Goal: Task Accomplishment & Management: Complete application form

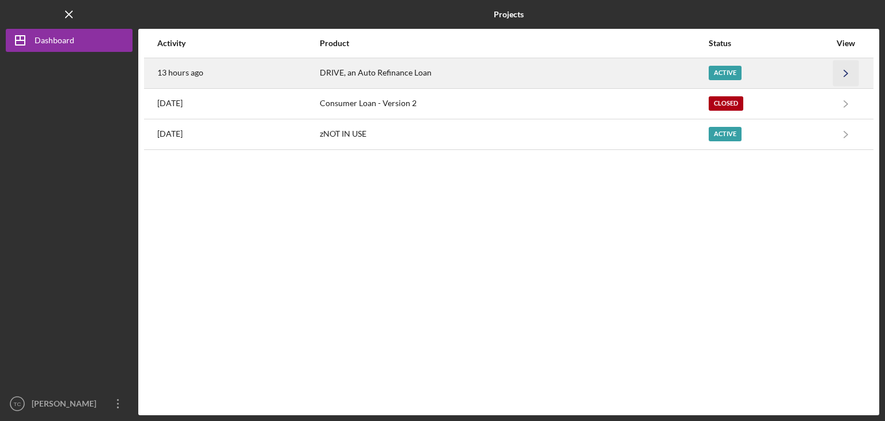
click at [849, 76] on icon "Icon/Navigate" at bounding box center [846, 73] width 26 height 26
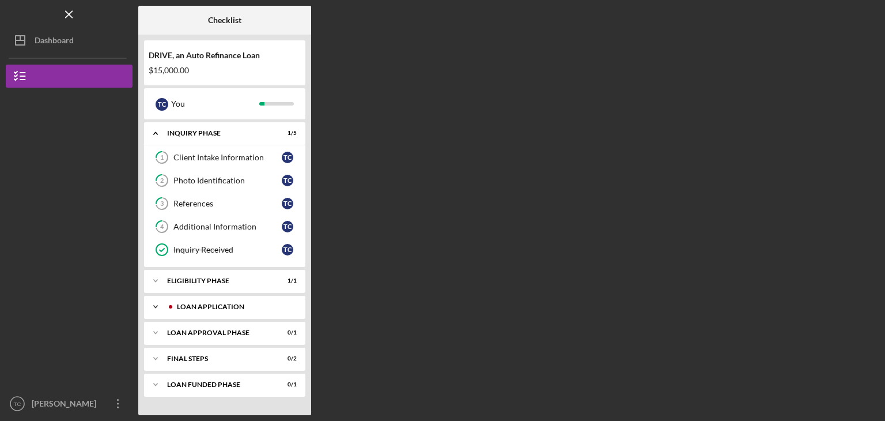
click at [208, 297] on div "Icon/Expander Loan Application 1 / 11" at bounding box center [224, 306] width 161 height 23
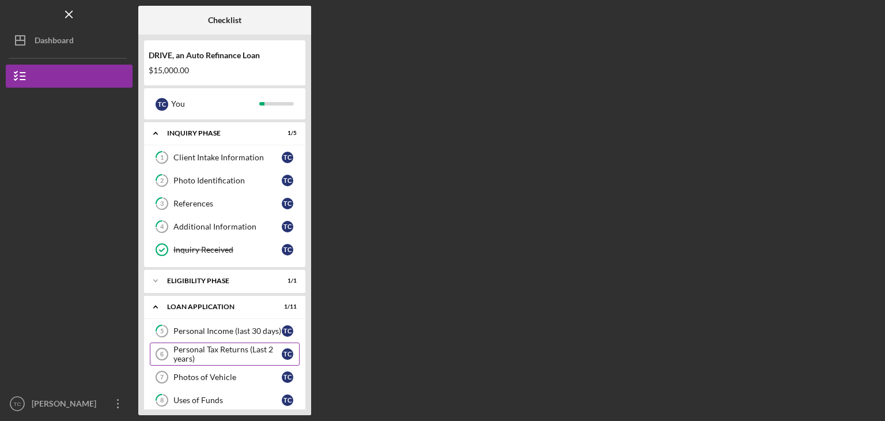
click at [212, 353] on div "Personal Tax Returns (Last 2 years)" at bounding box center [227, 353] width 108 height 18
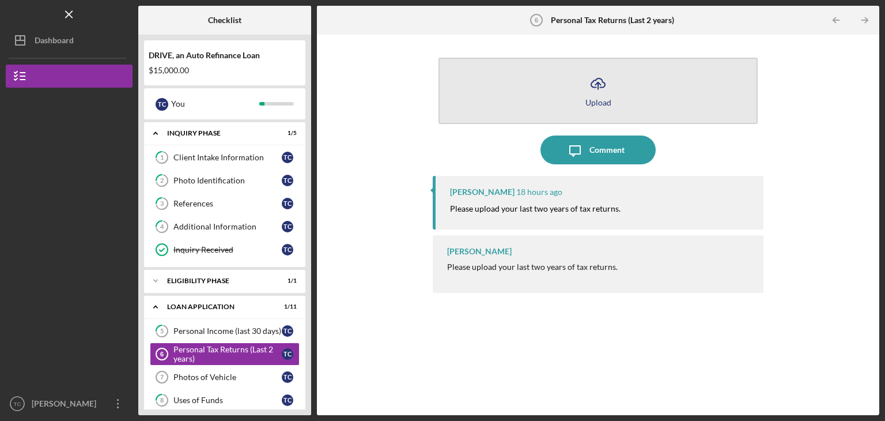
click at [601, 94] on icon "Icon/Upload" at bounding box center [598, 83] width 29 height 29
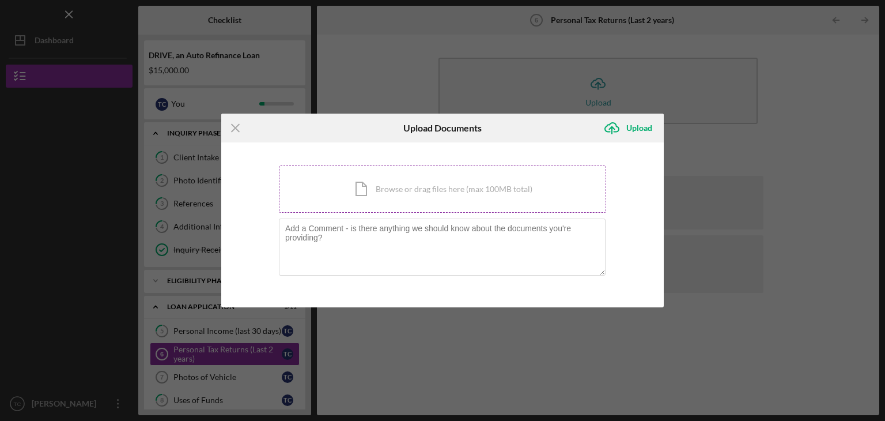
click at [395, 178] on div "Icon/Document Browse or drag files here (max 100MB total) Tap to choose files o…" at bounding box center [442, 188] width 327 height 47
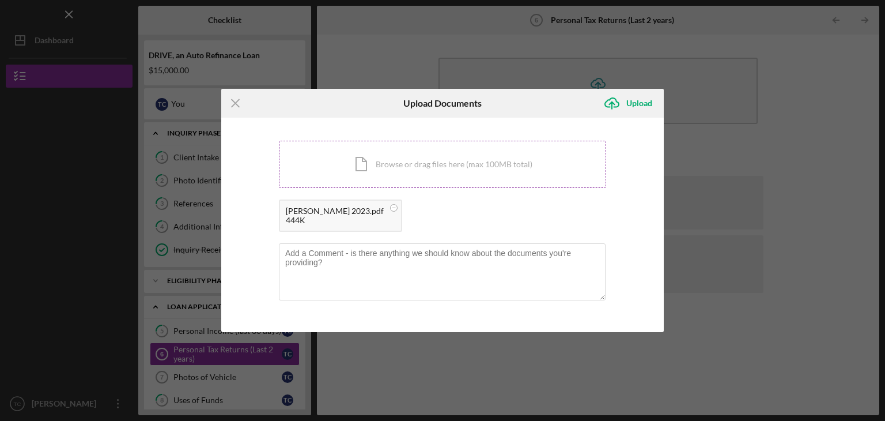
click at [409, 164] on div "Icon/Document Browse or drag files here (max 100MB total) Tap to choose files o…" at bounding box center [442, 164] width 327 height 47
click at [611, 112] on icon "Icon/Upload" at bounding box center [611, 103] width 29 height 29
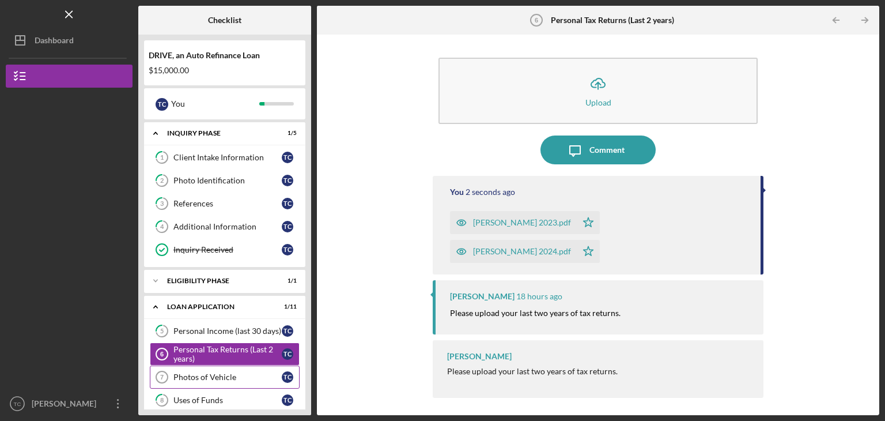
click at [209, 373] on div "Photos of Vehicle" at bounding box center [227, 376] width 108 height 9
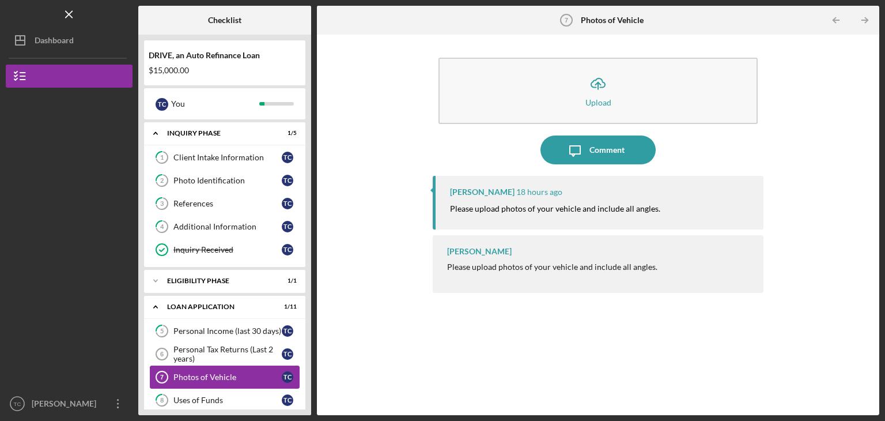
click at [209, 373] on div "Photos of Vehicle" at bounding box center [227, 376] width 108 height 9
drag, startPoint x: 884, startPoint y: 51, endPoint x: 884, endPoint y: 127, distance: 76.0
click at [884, 127] on div "Icon/Menu Photos of Vehicle 7 Photos of Vehicle Checklist DRIVE, an Auto Refina…" at bounding box center [442, 210] width 885 height 421
drag, startPoint x: 309, startPoint y: 151, endPoint x: 304, endPoint y: 215, distance: 64.8
click at [304, 215] on div "DRIVE, an Auto Refinance Loan $15,000.00 T C You Icon/Expander Inquiry Phase 1 …" at bounding box center [224, 225] width 173 height 380
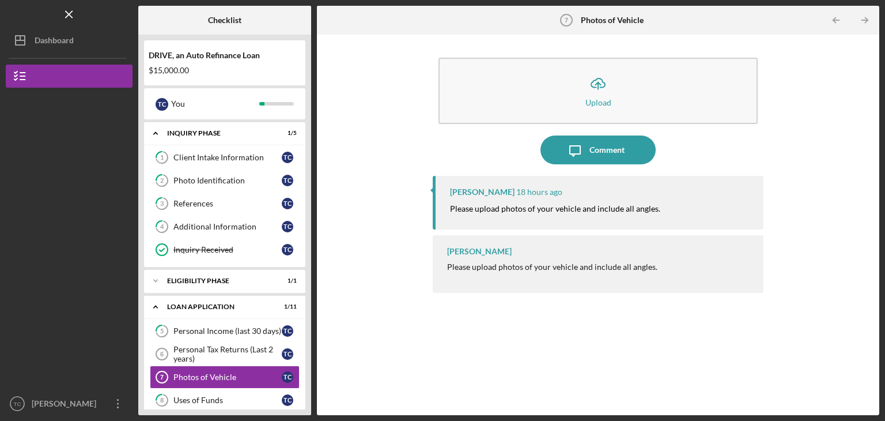
drag, startPoint x: 309, startPoint y: 271, endPoint x: 302, endPoint y: 350, distance: 79.2
click at [302, 350] on div "DRIVE, an Auto Refinance Loan $15,000.00 T C You Icon/Expander Inquiry Phase 1 …" at bounding box center [224, 225] width 173 height 380
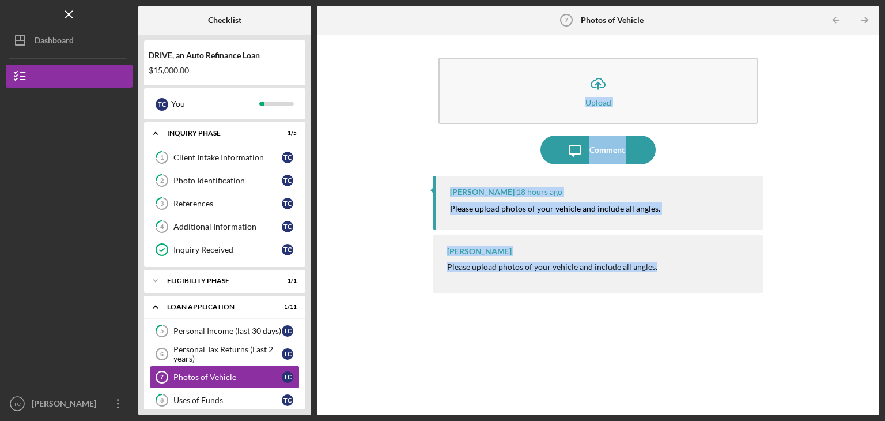
drag, startPoint x: 884, startPoint y: 60, endPoint x: 884, endPoint y: 252, distance: 191.3
click at [884, 252] on div "Icon/Menu Photos of Vehicle 7 Photos of Vehicle Checklist DRIVE, an Auto Refina…" at bounding box center [442, 210] width 885 height 421
click at [244, 388] on link "8 Uses of Funds T C" at bounding box center [225, 399] width 150 height 23
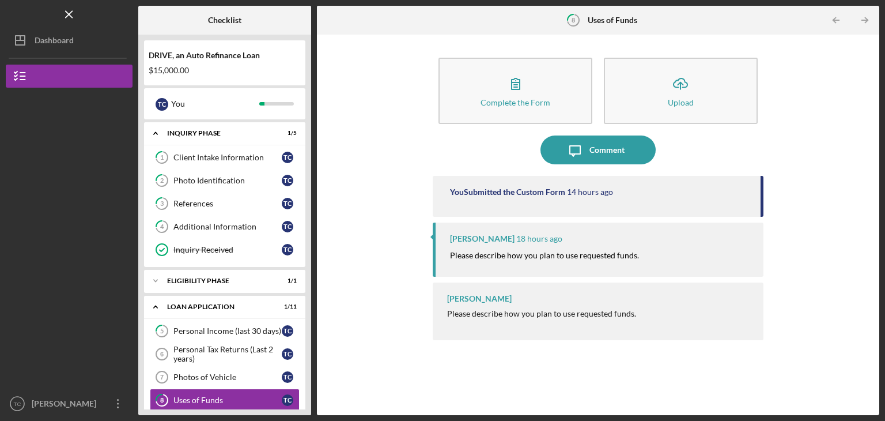
drag, startPoint x: 309, startPoint y: 146, endPoint x: 305, endPoint y: 199, distance: 53.2
click at [305, 199] on div "DRIVE, an Auto Refinance Loan $15,000.00 T C You Icon/Expander Inquiry Phase 1 …" at bounding box center [224, 225] width 173 height 380
drag, startPoint x: 306, startPoint y: 130, endPoint x: 300, endPoint y: 224, distance: 94.7
click at [300, 224] on div "DRIVE, an Auto Refinance Loan $15,000.00 T C You Icon/Expander Inquiry Phase 1 …" at bounding box center [224, 225] width 173 height 380
drag, startPoint x: 144, startPoint y: 147, endPoint x: 144, endPoint y: 181, distance: 34.0
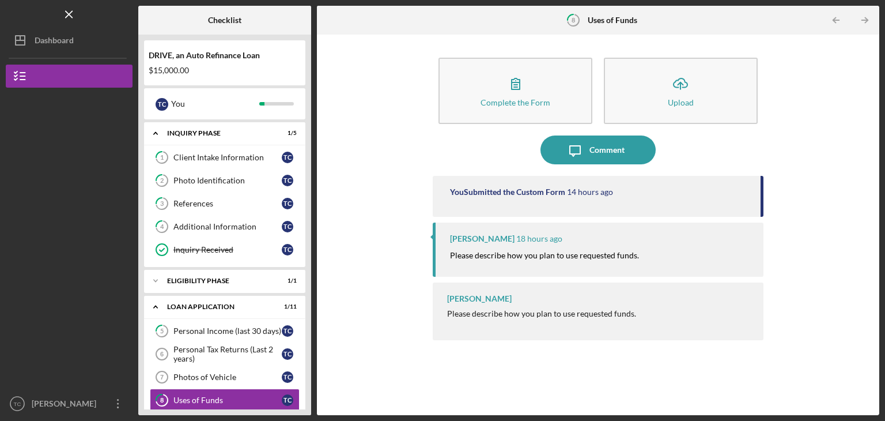
click at [144, 181] on div "1 Client Intake Information T C 2 Photo Identification T C 3 References T C 4 A…" at bounding box center [224, 206] width 161 height 121
click at [363, 48] on div "Complete the Form Form Icon/Upload Upload Icon/Message Comment You Submitted th…" at bounding box center [598, 224] width 551 height 369
drag, startPoint x: 138, startPoint y: 153, endPoint x: 141, endPoint y: 192, distance: 38.7
click at [141, 192] on div "DRIVE, an Auto Refinance Loan $15,000.00 T C You Icon/Expander Inquiry Phase 1 …" at bounding box center [224, 225] width 173 height 380
drag, startPoint x: 311, startPoint y: 116, endPoint x: 312, endPoint y: 177, distance: 61.1
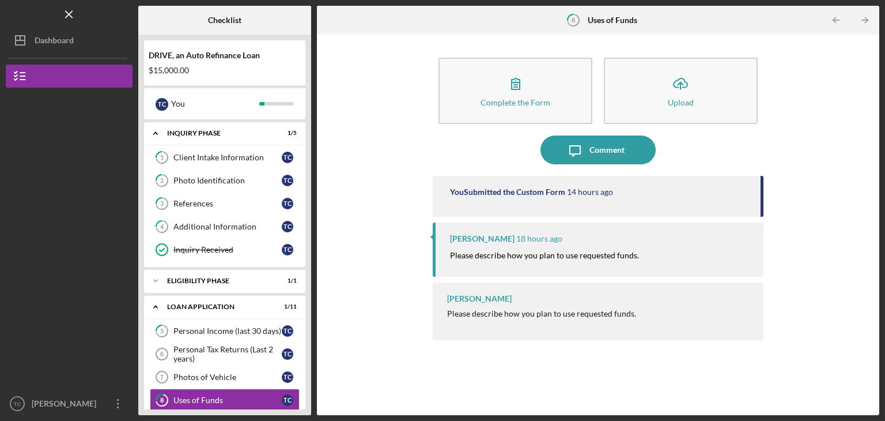
click at [312, 177] on div "Checklist DRIVE, an Auto Refinance Loan $15,000.00 T C You Icon/Expander Inquir…" at bounding box center [508, 210] width 741 height 409
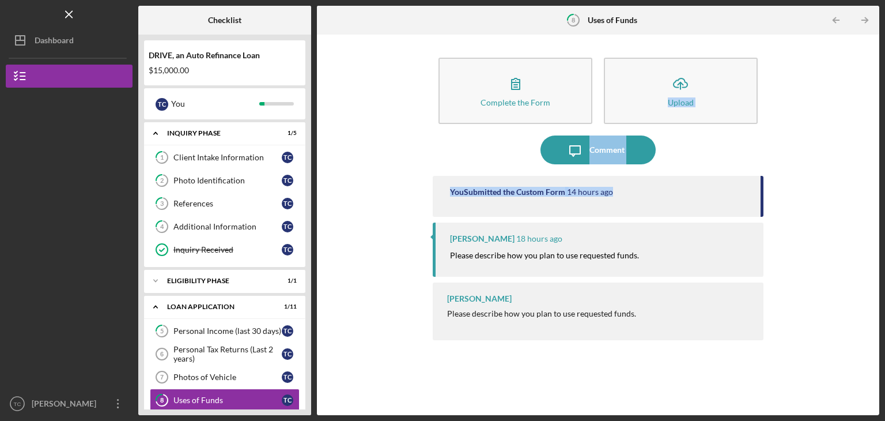
drag, startPoint x: 884, startPoint y: 79, endPoint x: 884, endPoint y: 192, distance: 112.9
click at [884, 192] on div "Icon/Menu 8 Uses of Funds Checklist DRIVE, an Auto Refinance Loan $15,000.00 T …" at bounding box center [442, 210] width 885 height 421
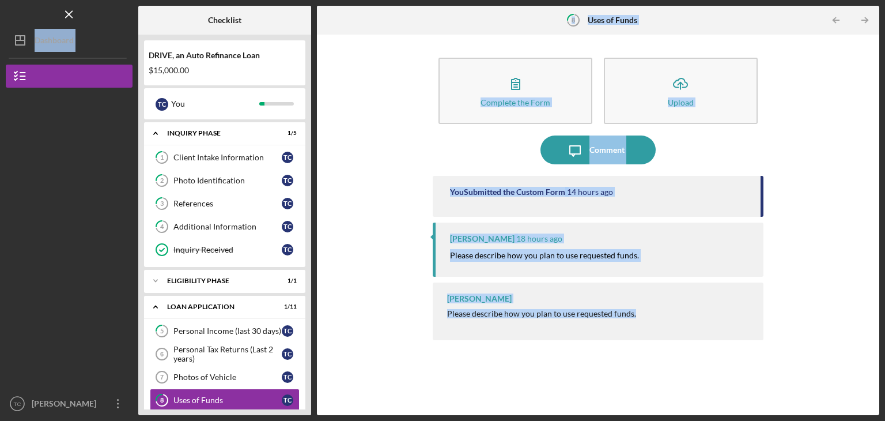
drag, startPoint x: 138, startPoint y: 263, endPoint x: 145, endPoint y: 333, distance: 70.1
click at [145, 333] on div "Icon/Menu 8 Uses of Funds Checklist DRIVE, an Auto Refinance Loan $15,000.00 T …" at bounding box center [442, 207] width 873 height 415
click at [365, 162] on div "Complete the Form Form Icon/Upload Upload Icon/Message Comment You Submitted th…" at bounding box center [598, 224] width 551 height 369
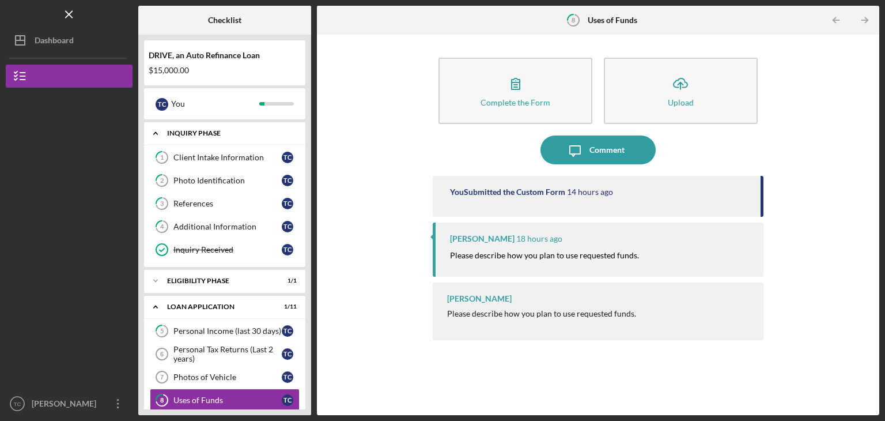
click at [198, 143] on div "Icon/Expander Inquiry Phase 1 / 5" at bounding box center [224, 134] width 161 height 24
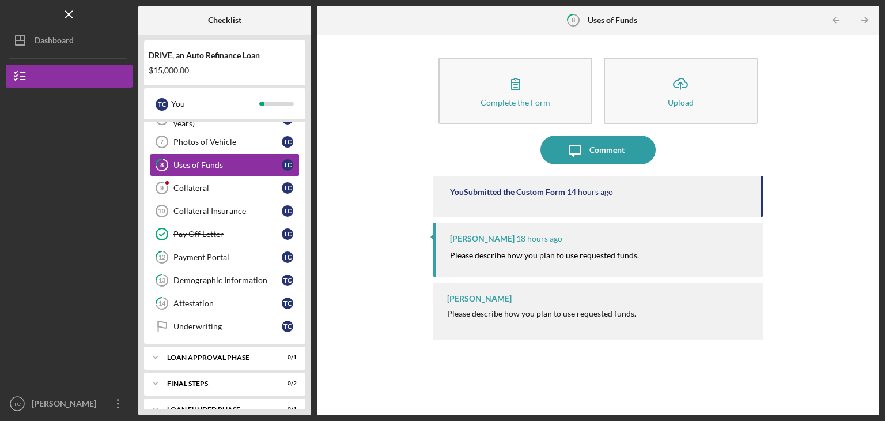
scroll to position [129, 0]
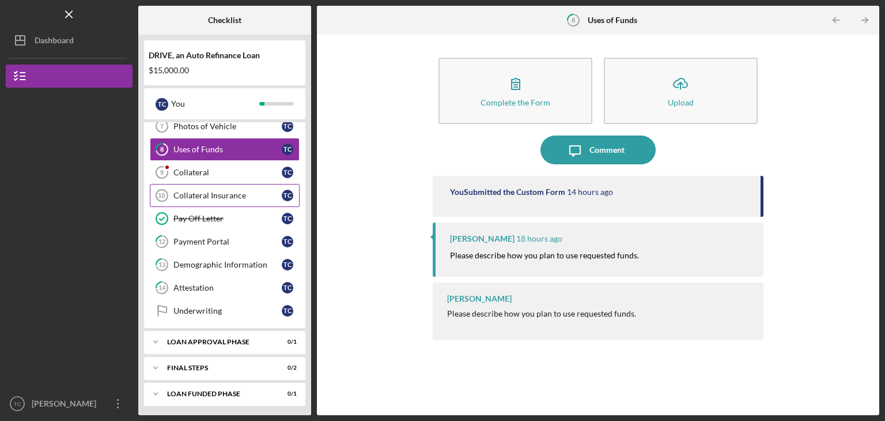
drag, startPoint x: 194, startPoint y: 165, endPoint x: 169, endPoint y: 194, distance: 38.1
click at [169, 194] on icon "Collateral Insurance 10" at bounding box center [161, 195] width 29 height 29
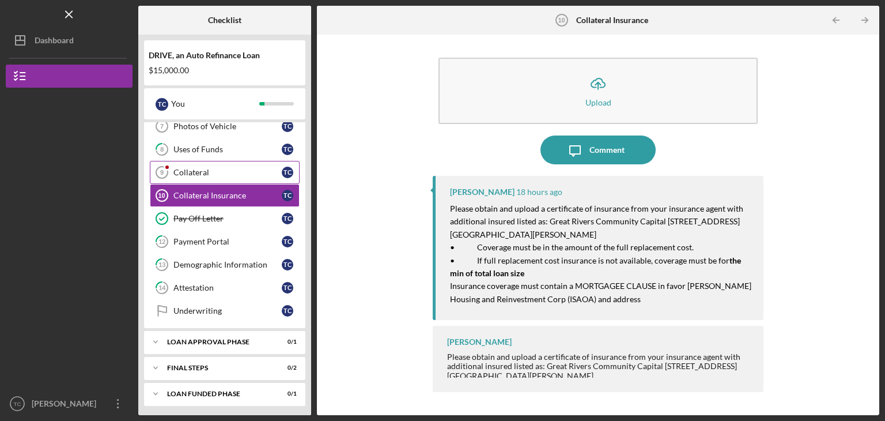
click at [180, 177] on link "Collateral 9 Collateral T C" at bounding box center [225, 172] width 150 height 23
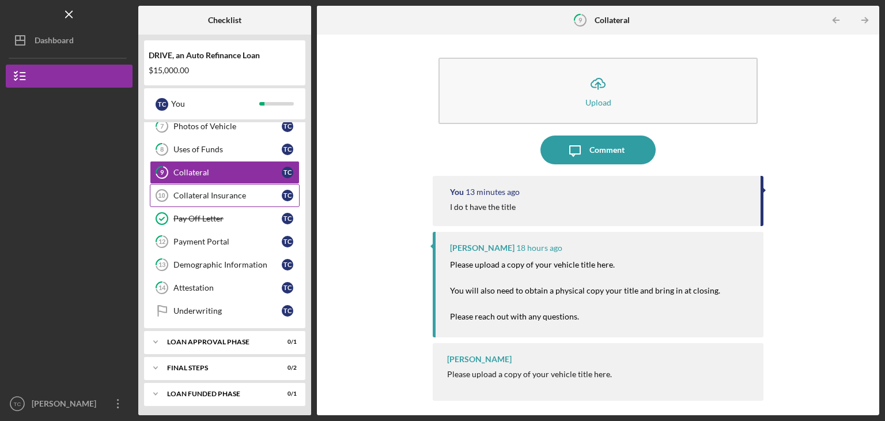
click at [219, 199] on link "Collateral Insurance 10 Collateral Insurance T C" at bounding box center [225, 195] width 150 height 23
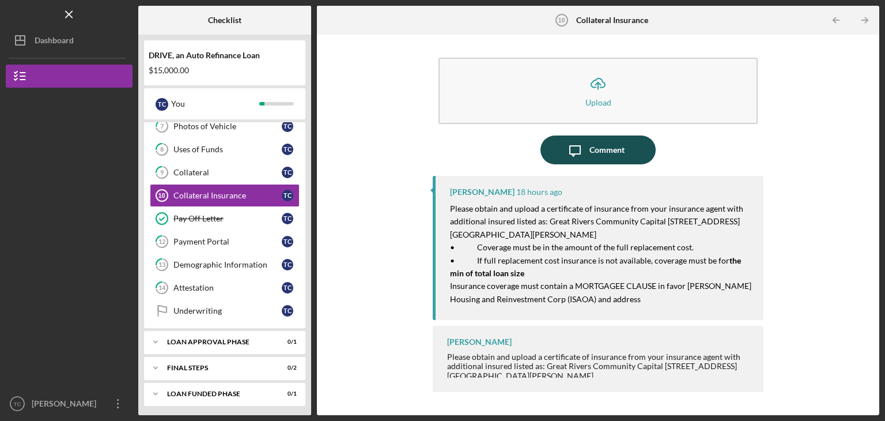
click at [579, 157] on icon "Icon/Message" at bounding box center [575, 149] width 29 height 29
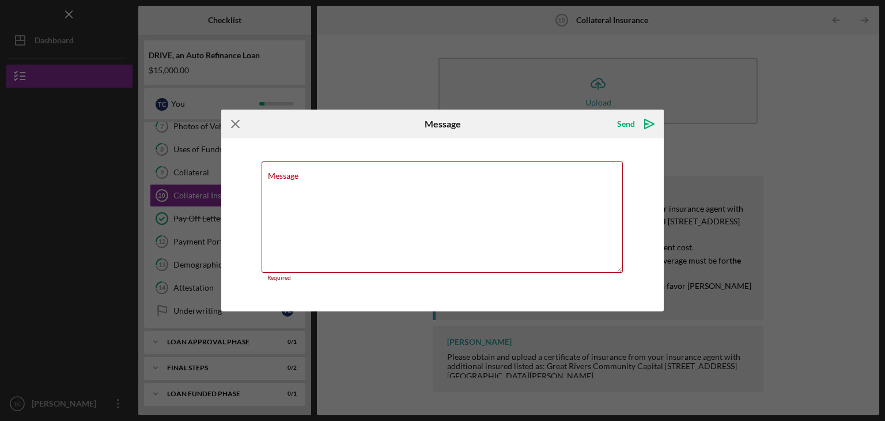
click at [226, 128] on icon "Icon/Menu Close" at bounding box center [235, 123] width 29 height 29
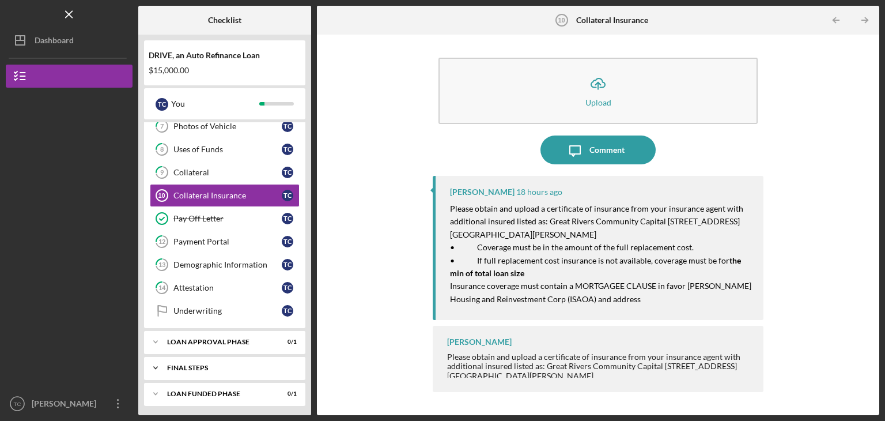
click at [200, 364] on div "FINAL STEPS" at bounding box center [229, 367] width 124 height 7
click at [207, 393] on div "Wire Form" at bounding box center [227, 391] width 108 height 9
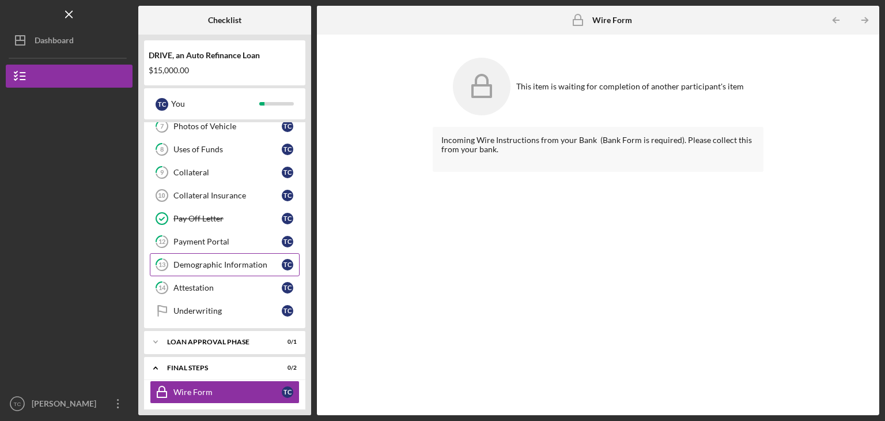
drag, startPoint x: 139, startPoint y: 188, endPoint x: 147, endPoint y: 258, distance: 70.1
click at [147, 258] on div "DRIVE, an Auto Refinance Loan $15,000.00 T C You Icon/Expander Inquiry Phase 1 …" at bounding box center [224, 225] width 173 height 380
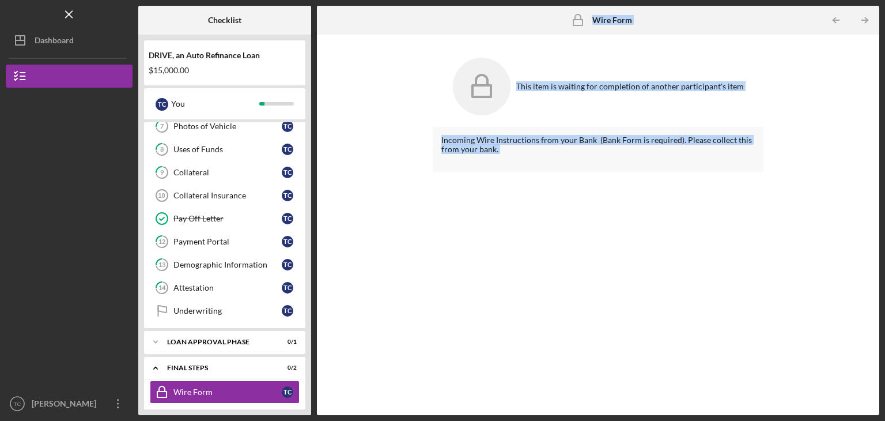
drag, startPoint x: 306, startPoint y: 206, endPoint x: 513, endPoint y: 217, distance: 207.1
click at [513, 217] on div "Checklist DRIVE, an Auto Refinance Loan $15,000.00 T C You Icon/Expander Inquir…" at bounding box center [508, 210] width 741 height 409
drag, startPoint x: 133, startPoint y: 172, endPoint x: 141, endPoint y: 236, distance: 64.4
click at [141, 236] on div "Icon/Menu Wire Form Wire Form Checklist DRIVE, an Auto Refinance Loan $15,000.0…" at bounding box center [442, 207] width 873 height 415
click at [240, 332] on div "Icon/Expander Loan Approval Phase 0 / 1" at bounding box center [224, 341] width 161 height 23
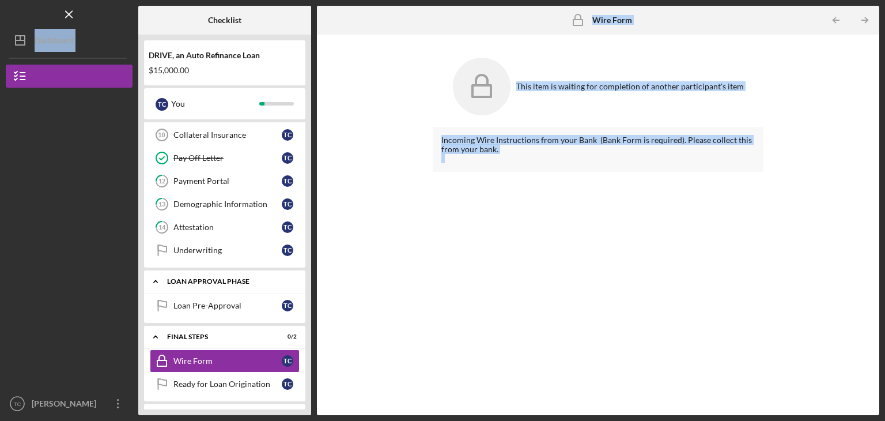
scroll to position [210, 0]
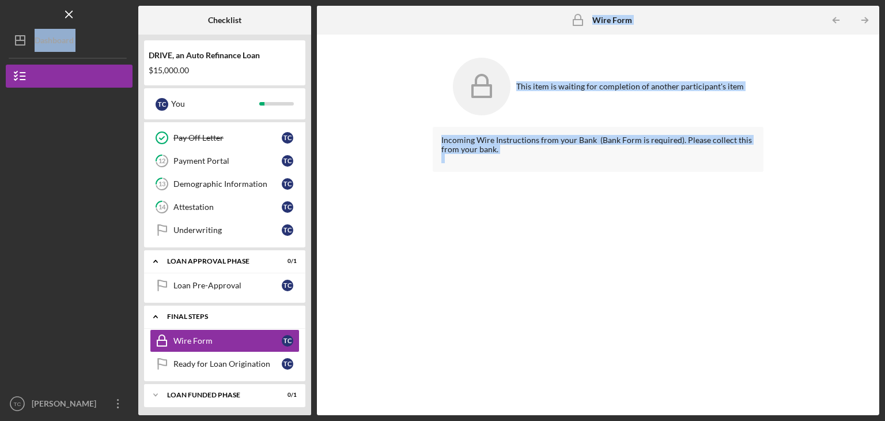
click at [209, 313] on div "FINAL STEPS" at bounding box center [229, 316] width 124 height 7
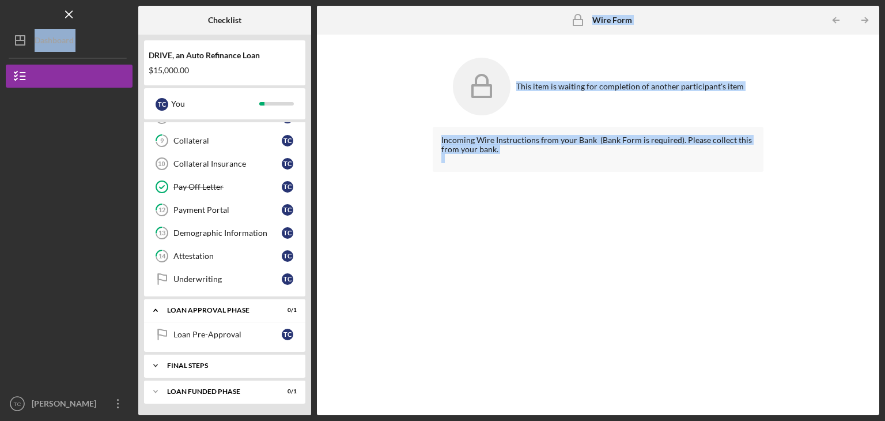
scroll to position [158, 0]
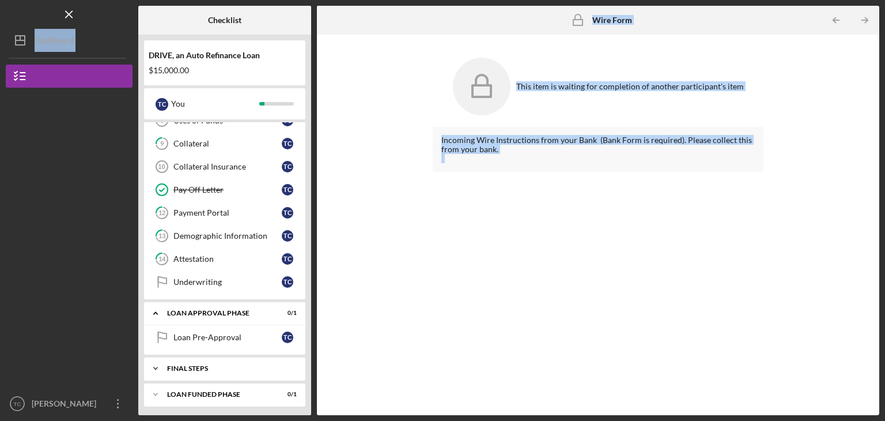
click at [205, 365] on div "FINAL STEPS" at bounding box center [229, 368] width 124 height 7
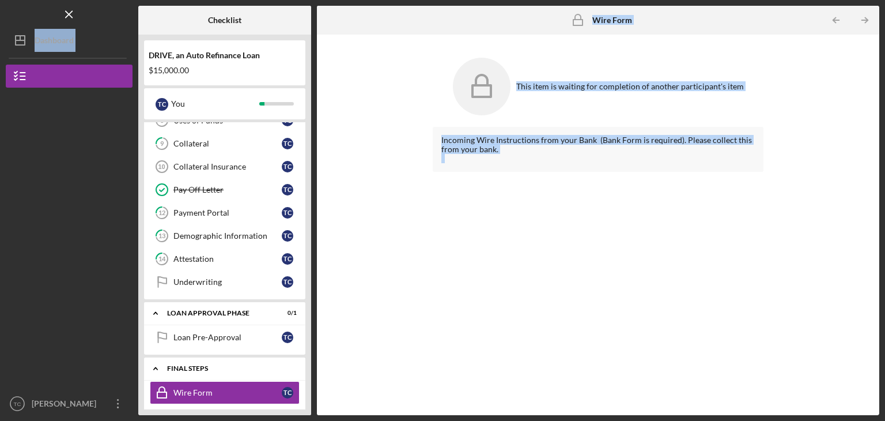
scroll to position [210, 0]
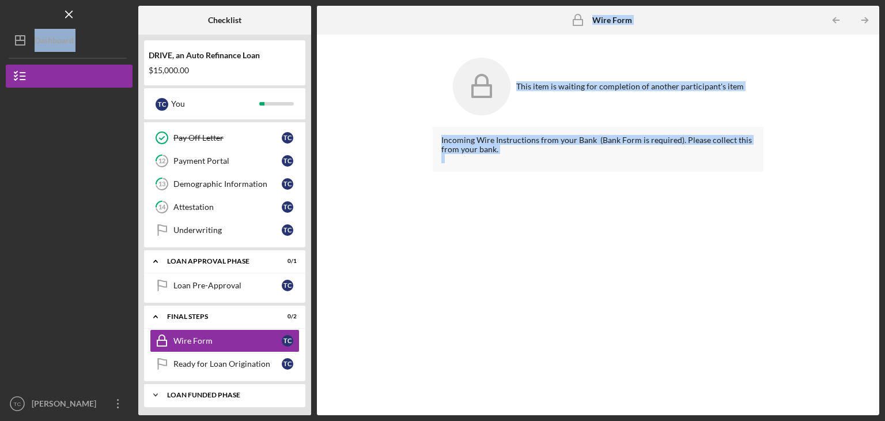
click at [218, 391] on div "Loan Funded Phase" at bounding box center [229, 394] width 124 height 7
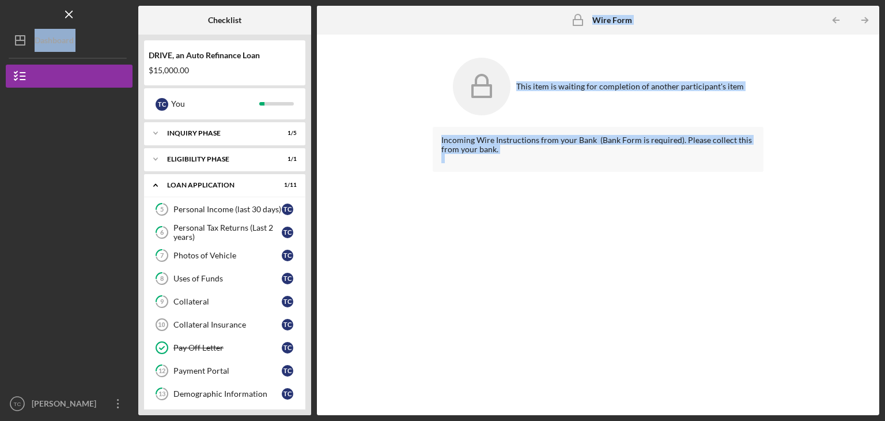
scroll to position [0, 0]
click at [210, 142] on div "Icon/Expander Inquiry Phase 1 / 5" at bounding box center [224, 133] width 161 height 23
